Goal: Navigation & Orientation: Find specific page/section

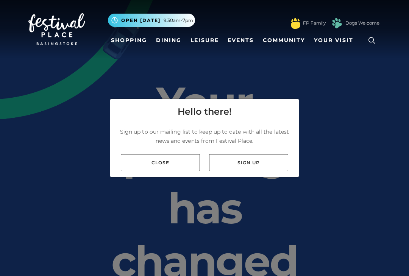
click at [166, 166] on link "Close" at bounding box center [160, 162] width 79 height 17
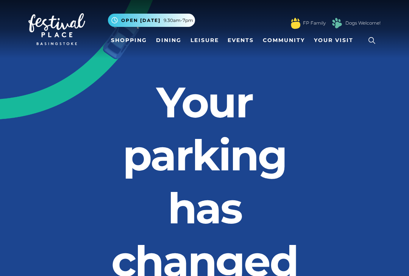
click at [168, 40] on link "Dining" at bounding box center [168, 40] width 31 height 14
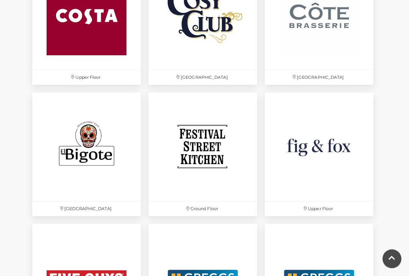
scroll to position [1067, 0]
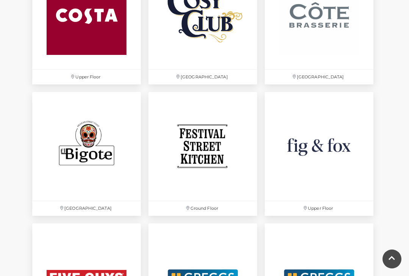
click at [368, 181] on img at bounding box center [318, 146] width 109 height 109
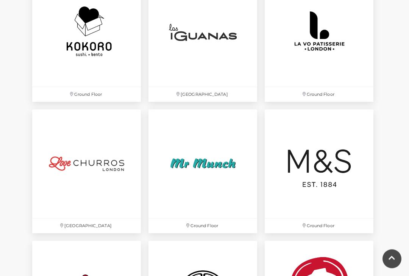
scroll to position [1571, 0]
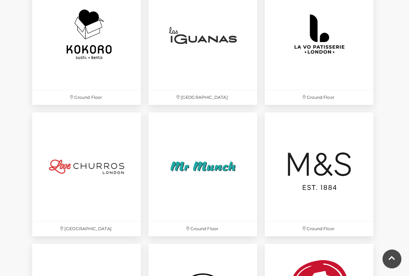
click at [228, 167] on img at bounding box center [202, 166] width 109 height 109
